Goal: Check status: Check status

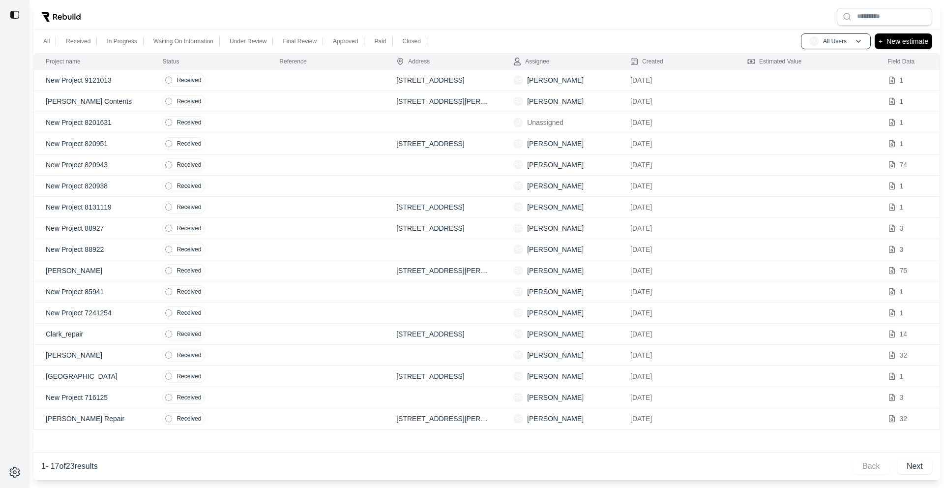
click at [259, 83] on td "Received" at bounding box center [208, 80] width 117 height 21
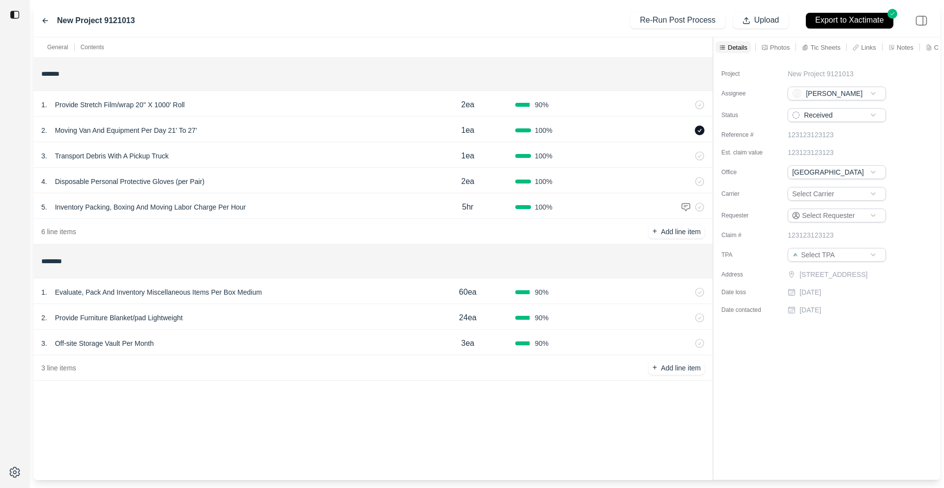
click at [45, 20] on icon at bounding box center [45, 21] width 8 height 8
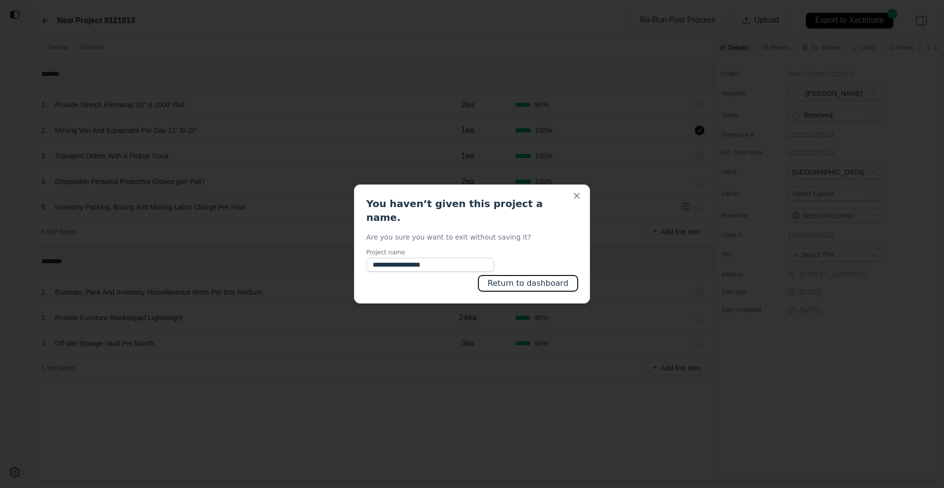
click at [548, 278] on button "Return to dashboard" at bounding box center [527, 283] width 99 height 16
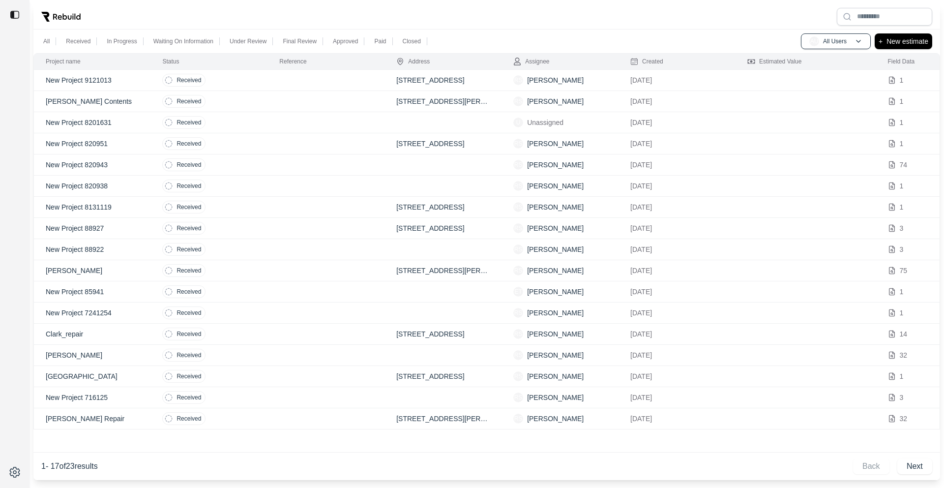
click at [298, 83] on td at bounding box center [325, 80] width 117 height 21
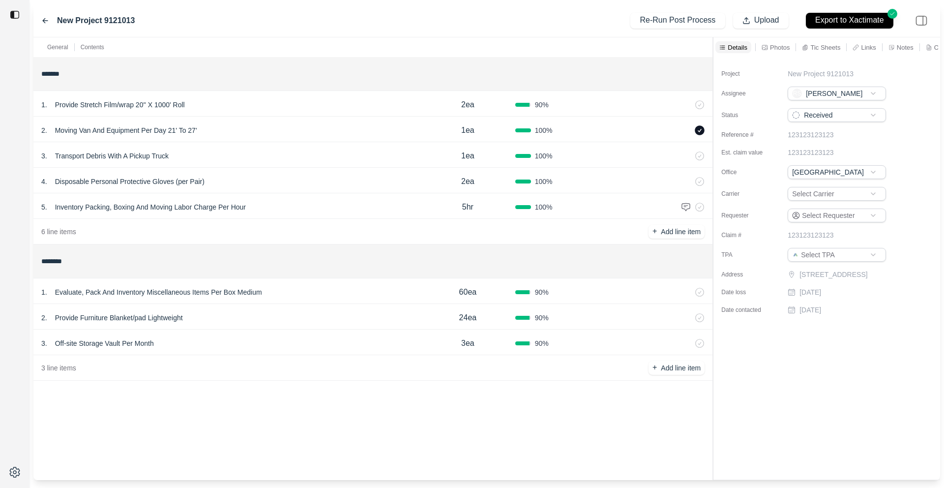
click at [48, 20] on icon at bounding box center [45, 20] width 5 height 4
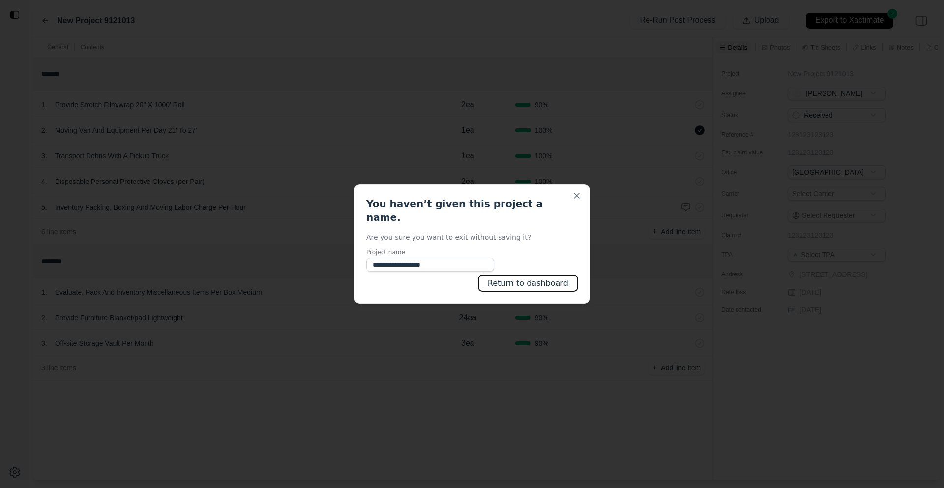
click at [505, 279] on button "Return to dashboard" at bounding box center [527, 283] width 99 height 16
